Goal: Task Accomplishment & Management: Manage account settings

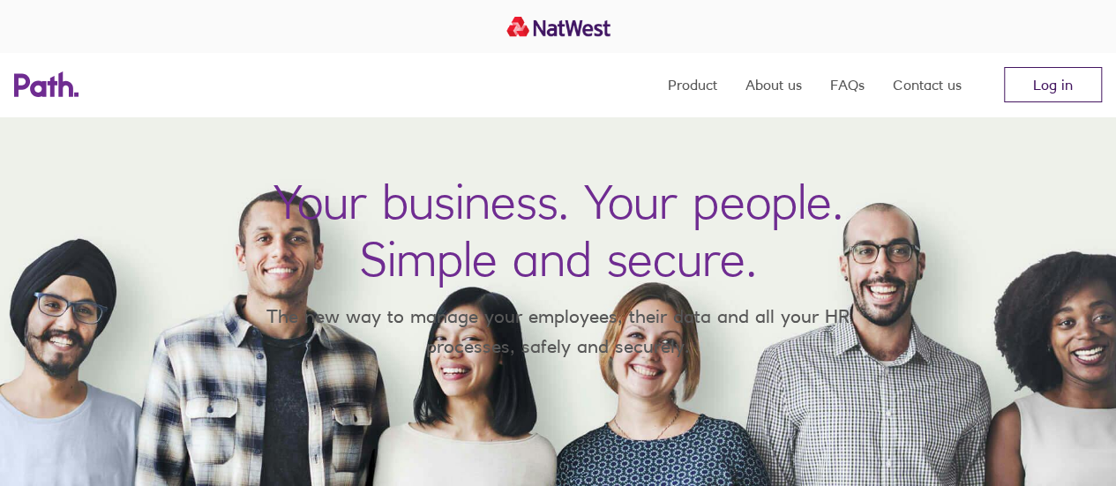
click at [1054, 86] on link "Log in" at bounding box center [1053, 84] width 98 height 35
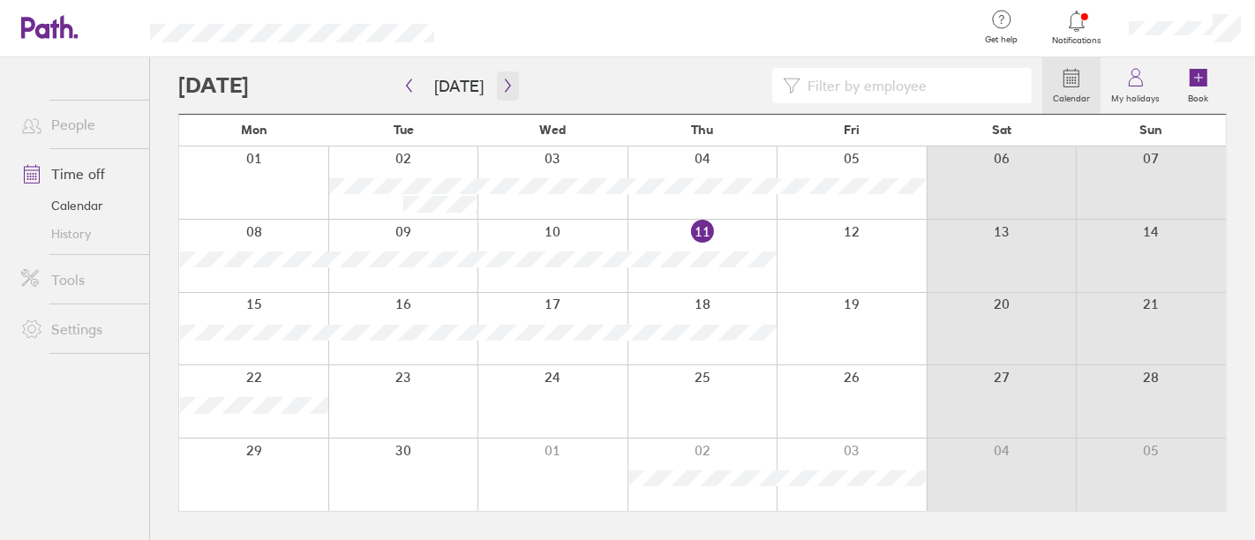
click at [501, 89] on icon "button" at bounding box center [507, 86] width 13 height 14
click at [507, 81] on icon "button" at bounding box center [507, 86] width 13 height 14
click at [1171, 35] on div at bounding box center [1185, 28] width 140 height 56
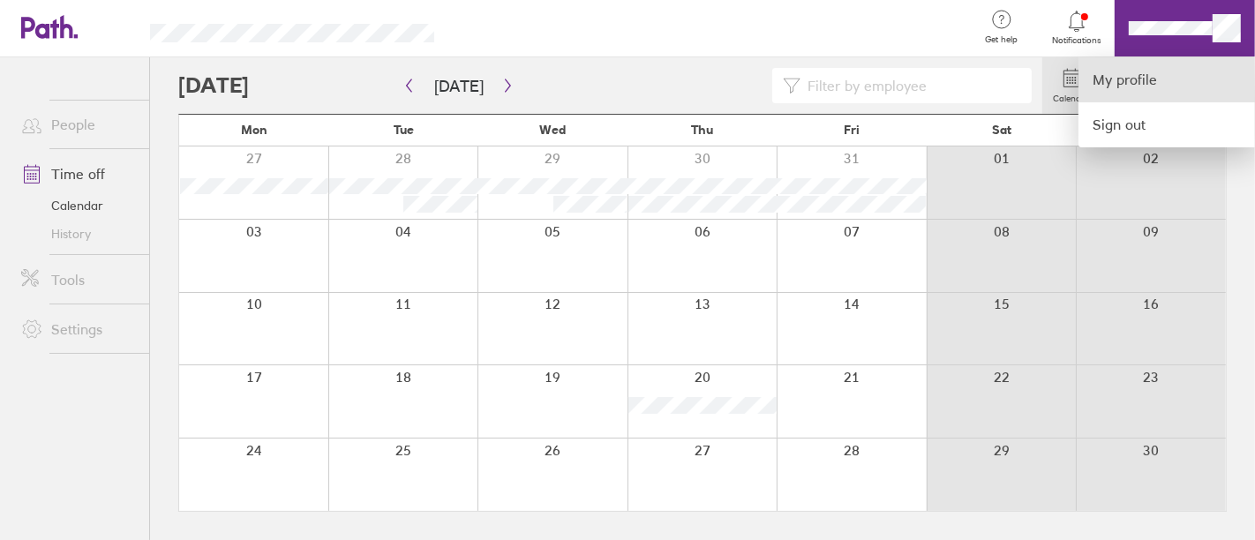
click at [1142, 71] on link "My profile" at bounding box center [1166, 79] width 177 height 45
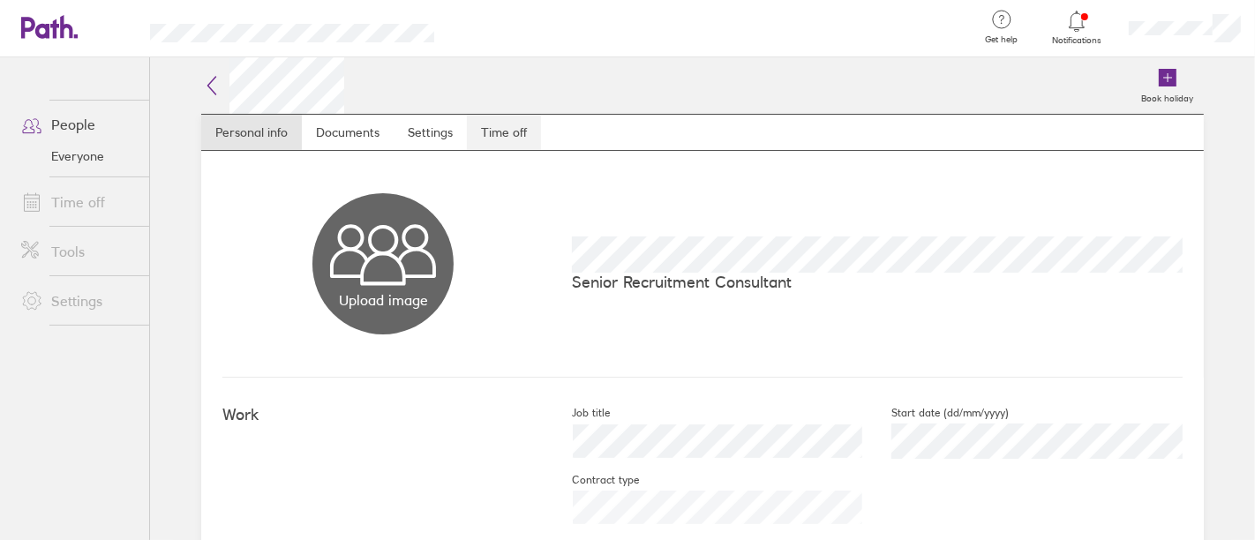
click at [473, 132] on link "Time off" at bounding box center [504, 132] width 74 height 35
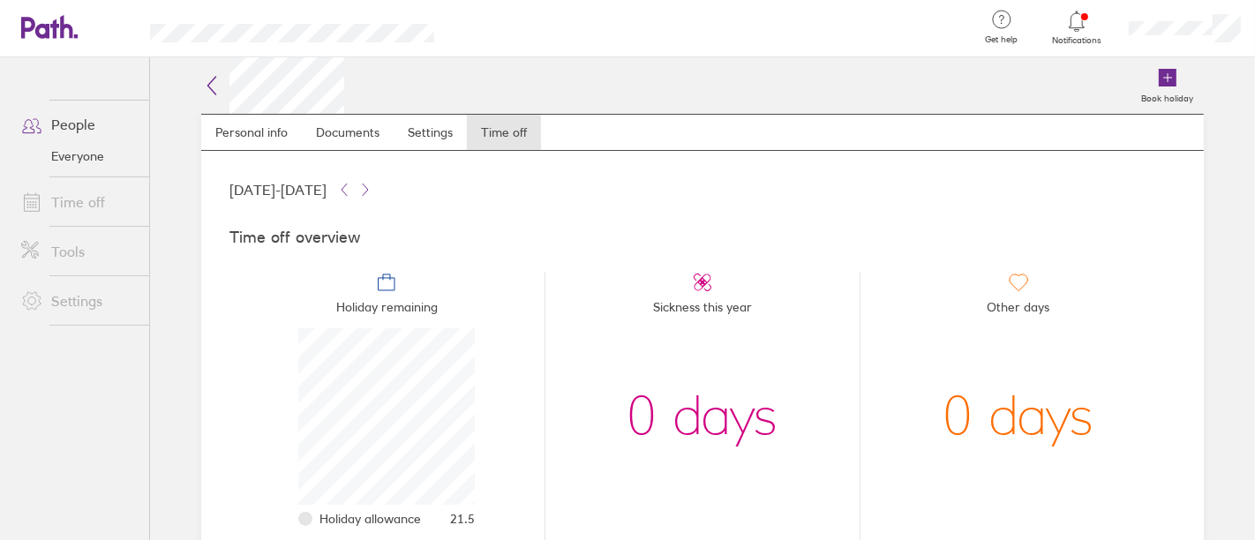
scroll to position [163, 0]
